Goal: Transaction & Acquisition: Purchase product/service

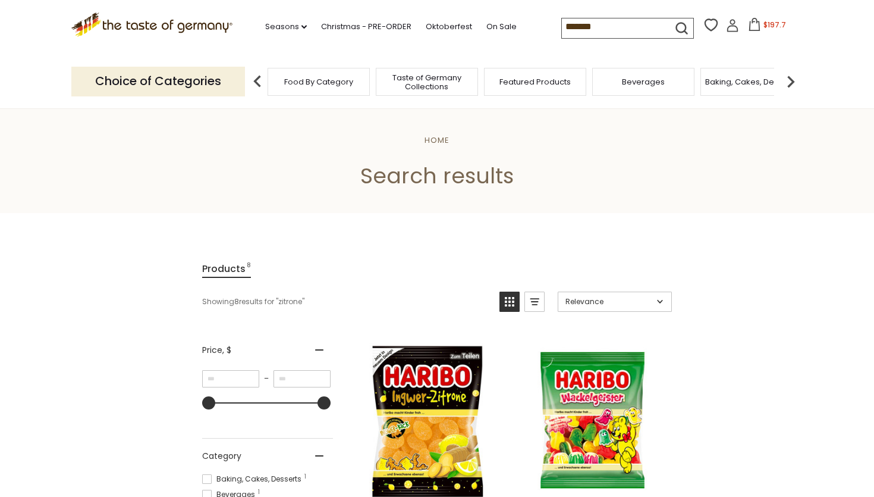
click at [771, 21] on span "$197.7" at bounding box center [775, 25] width 23 height 10
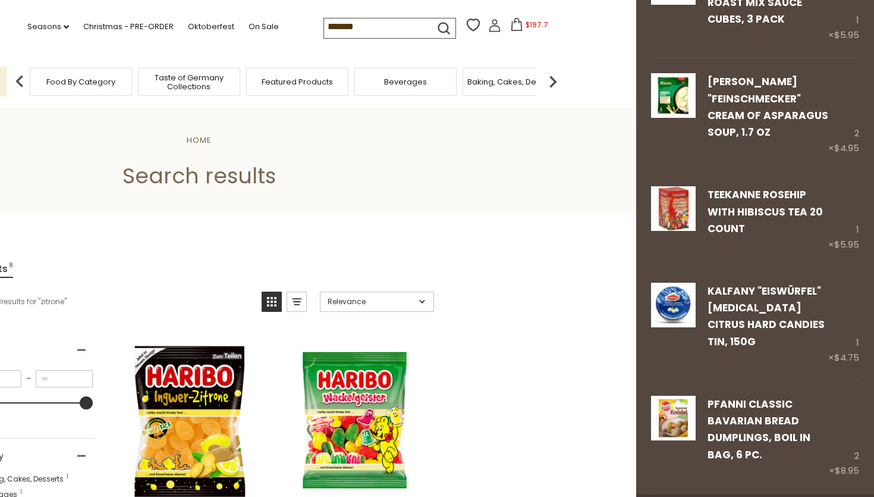
scroll to position [2538, 0]
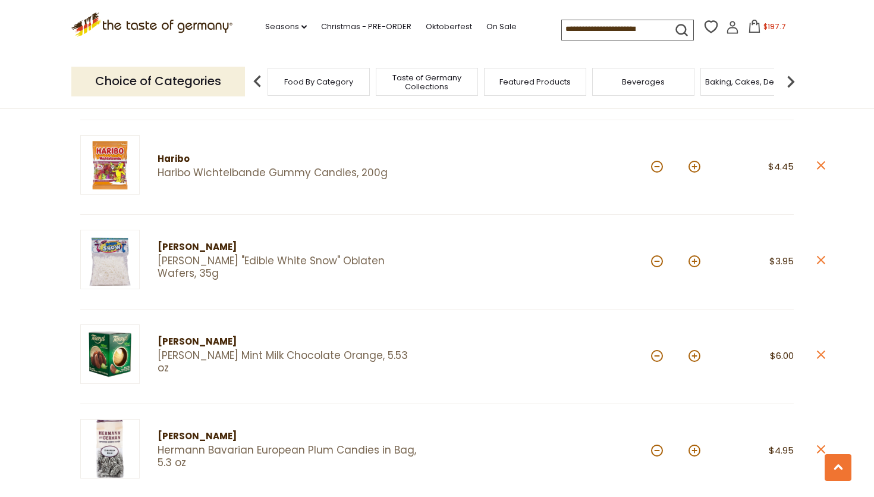
scroll to position [612, 0]
click at [823, 255] on icon "close" at bounding box center [821, 259] width 9 height 9
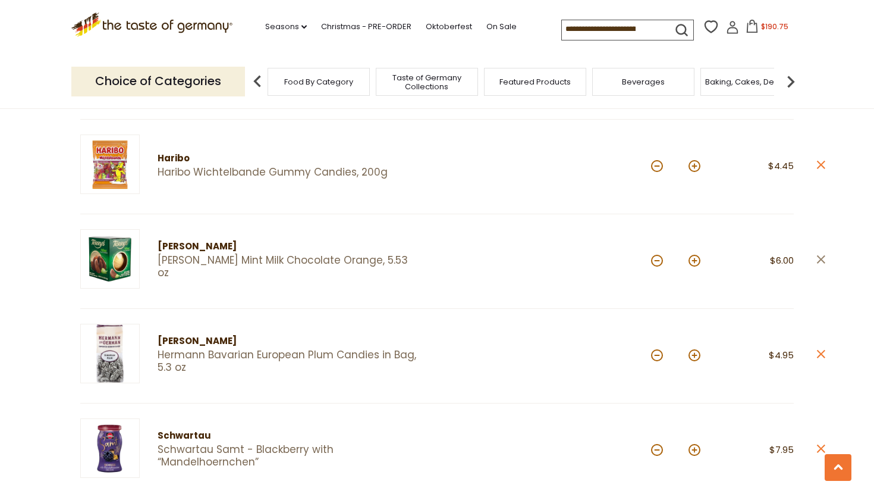
click at [822, 255] on icon "close" at bounding box center [821, 259] width 9 height 9
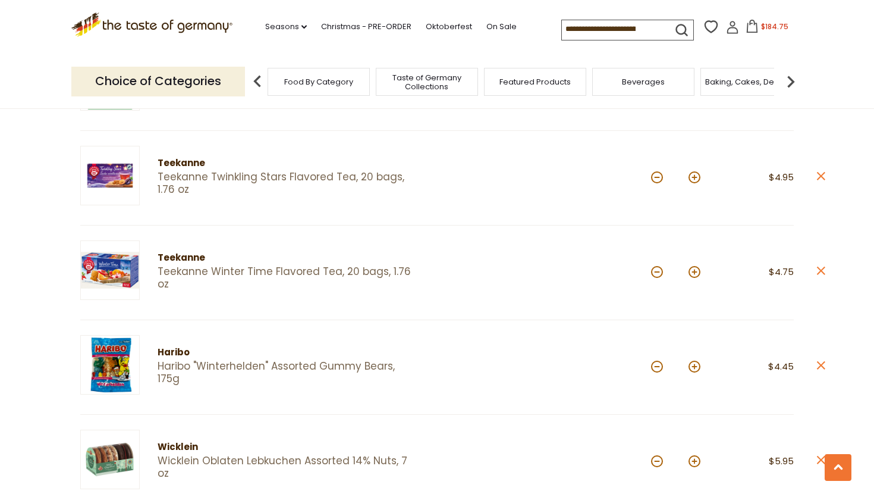
scroll to position [1266, 0]
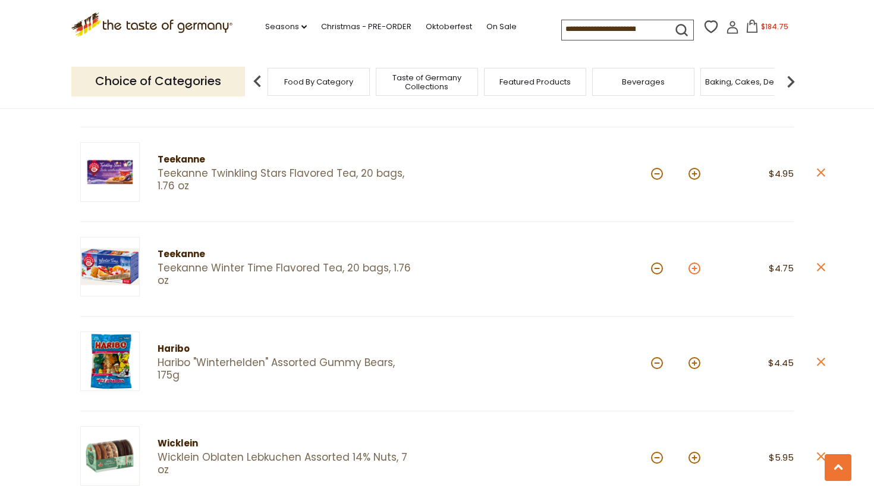
click at [697, 263] on button at bounding box center [695, 268] width 12 height 12
type input "*"
click at [694, 170] on button at bounding box center [695, 174] width 12 height 12
type input "*"
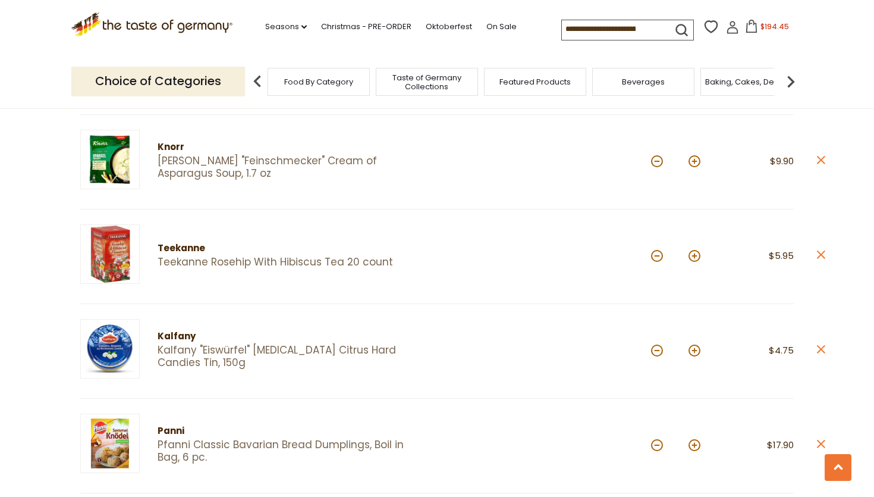
scroll to position [2036, 0]
click at [694, 249] on button at bounding box center [695, 255] width 12 height 12
type input "*"
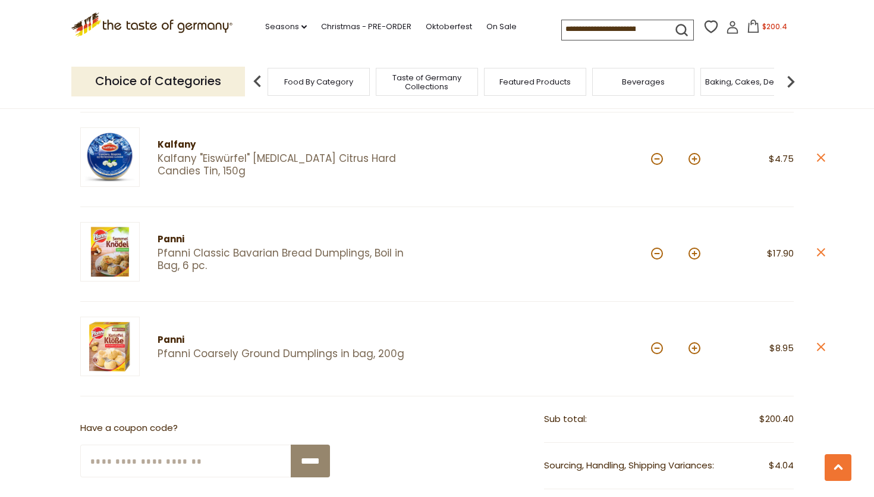
scroll to position [2228, 0]
click at [817, 247] on icon "close" at bounding box center [821, 251] width 9 height 9
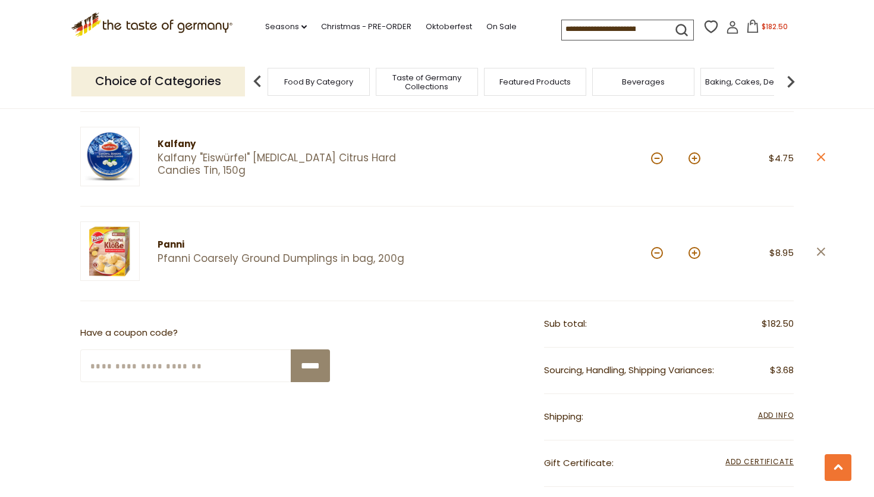
click at [822, 247] on icon "close" at bounding box center [821, 251] width 9 height 9
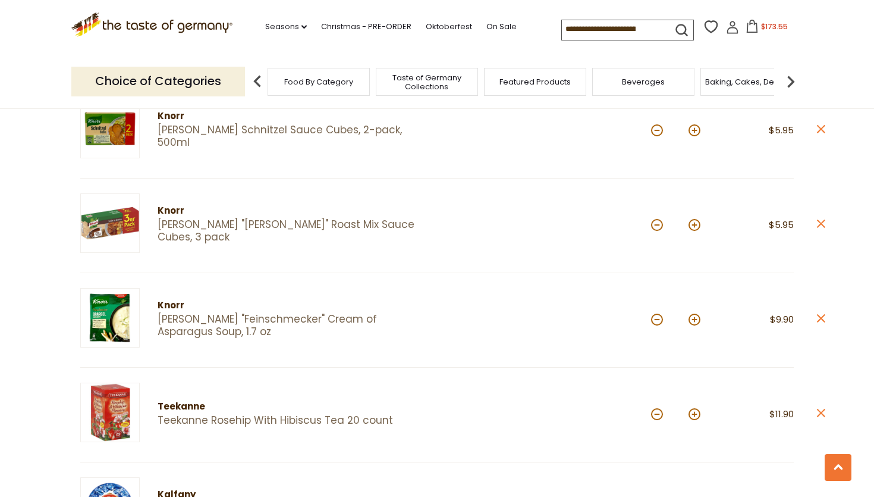
scroll to position [1874, 0]
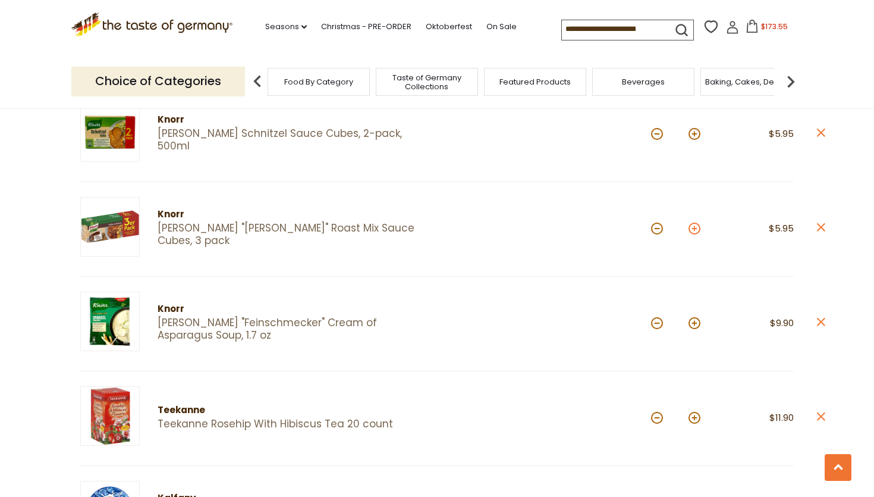
click at [694, 224] on button at bounding box center [695, 228] width 12 height 12
type input "*"
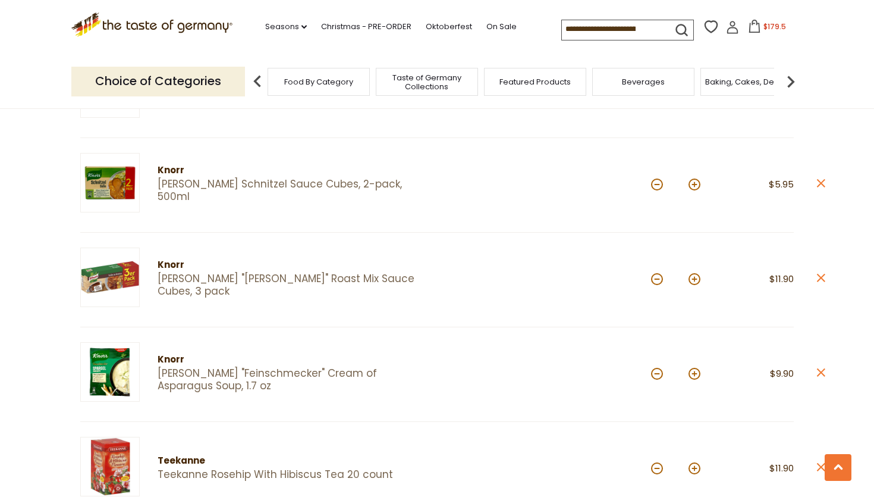
scroll to position [1814, 0]
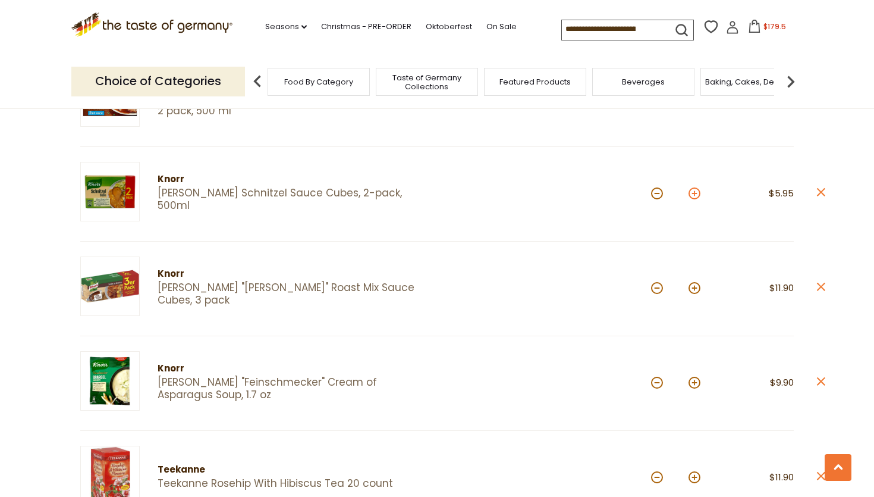
click at [692, 187] on button at bounding box center [695, 193] width 12 height 12
type input "*"
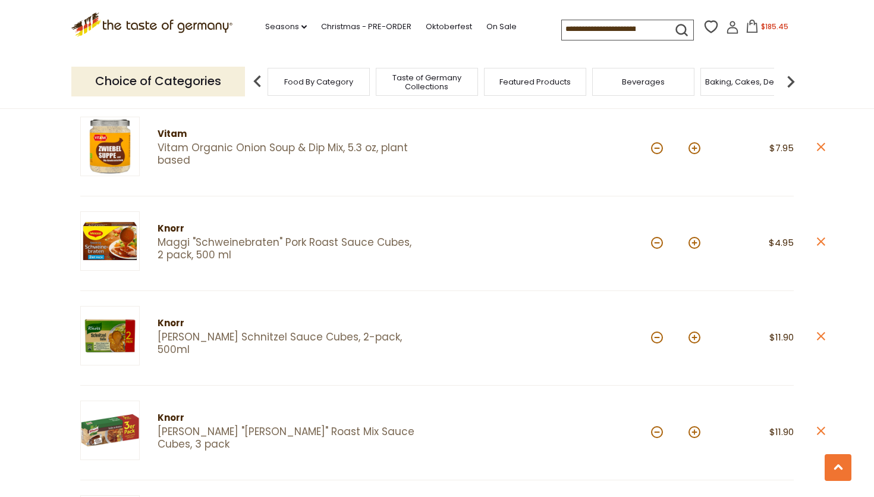
scroll to position [1667, 0]
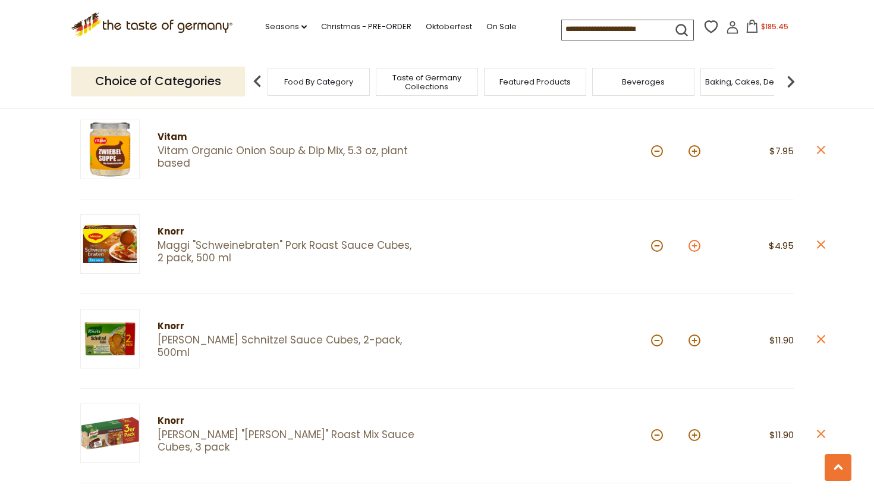
click at [698, 242] on button at bounding box center [695, 246] width 12 height 12
type input "*"
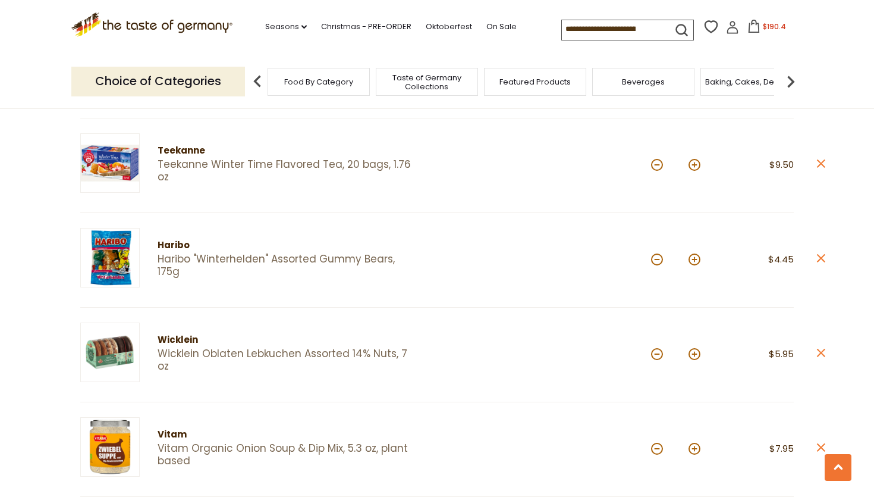
scroll to position [1369, 0]
click at [819, 349] on icon at bounding box center [821, 353] width 8 height 8
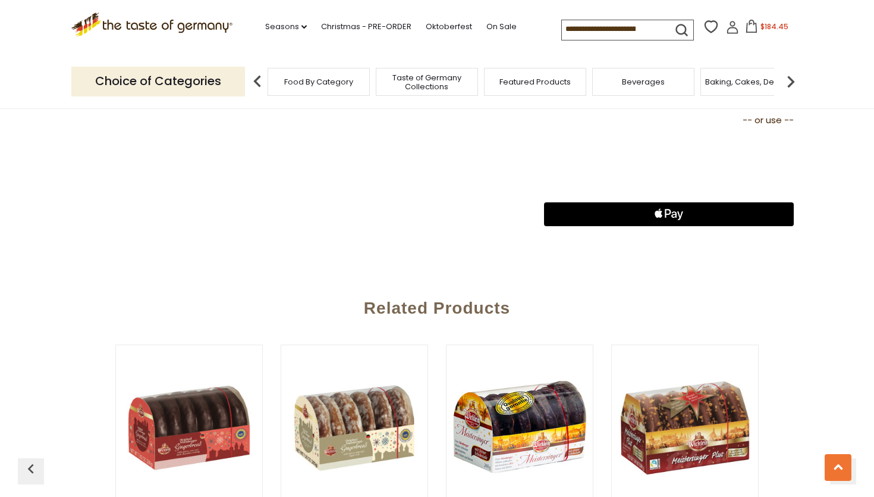
scroll to position [2494, 0]
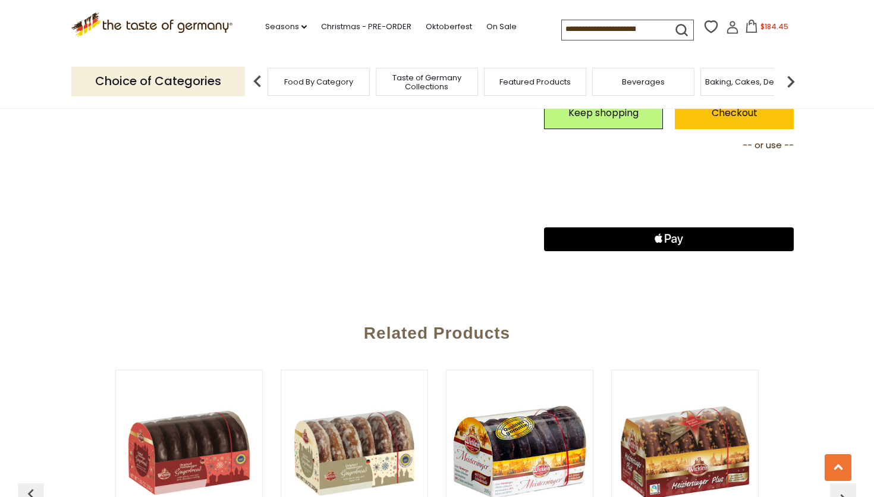
click at [673, 234] on icon "Apple Logo" at bounding box center [669, 239] width 125 height 24
